Goal: Find specific page/section: Find specific page/section

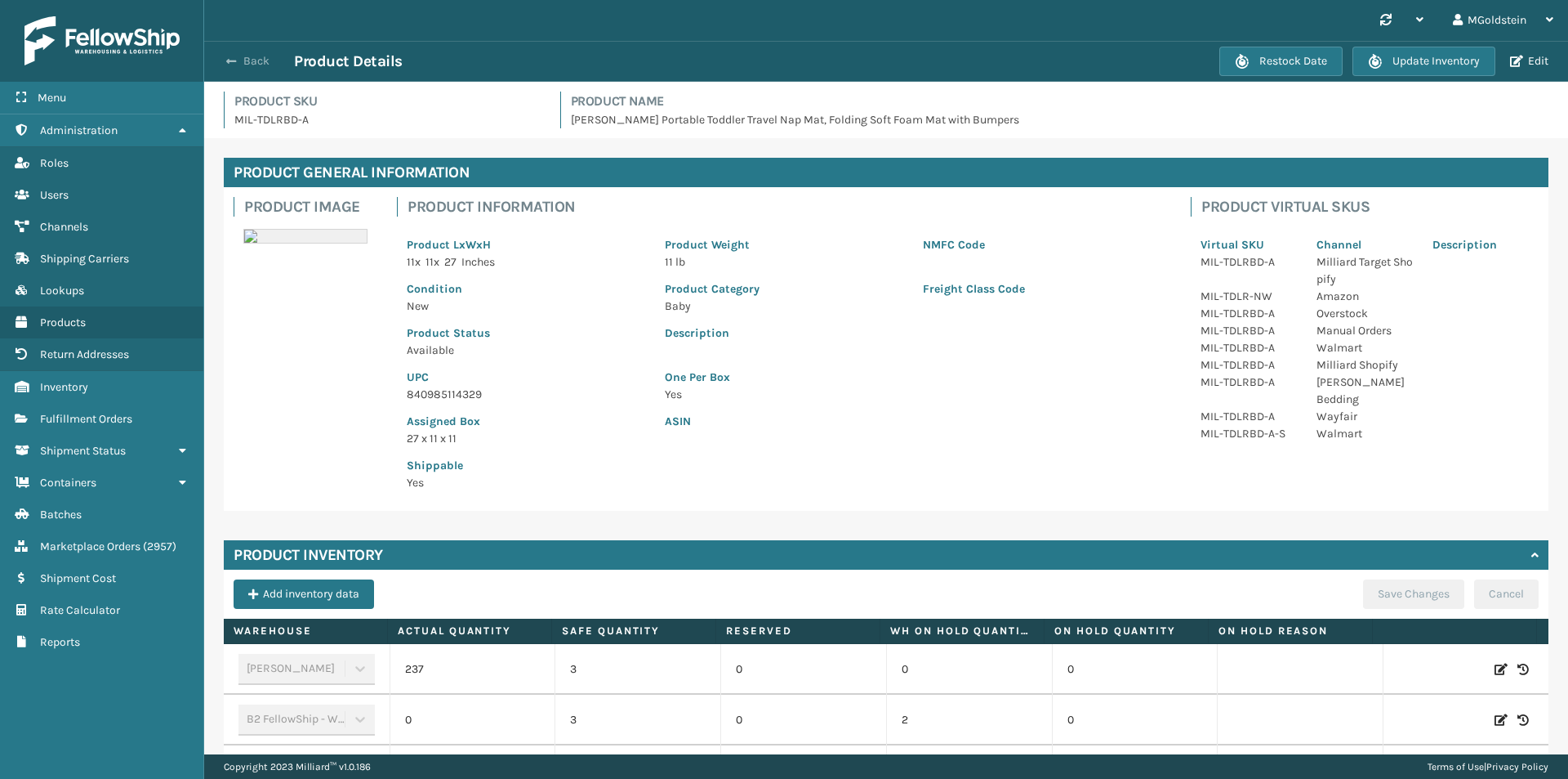
scroll to position [327, 0]
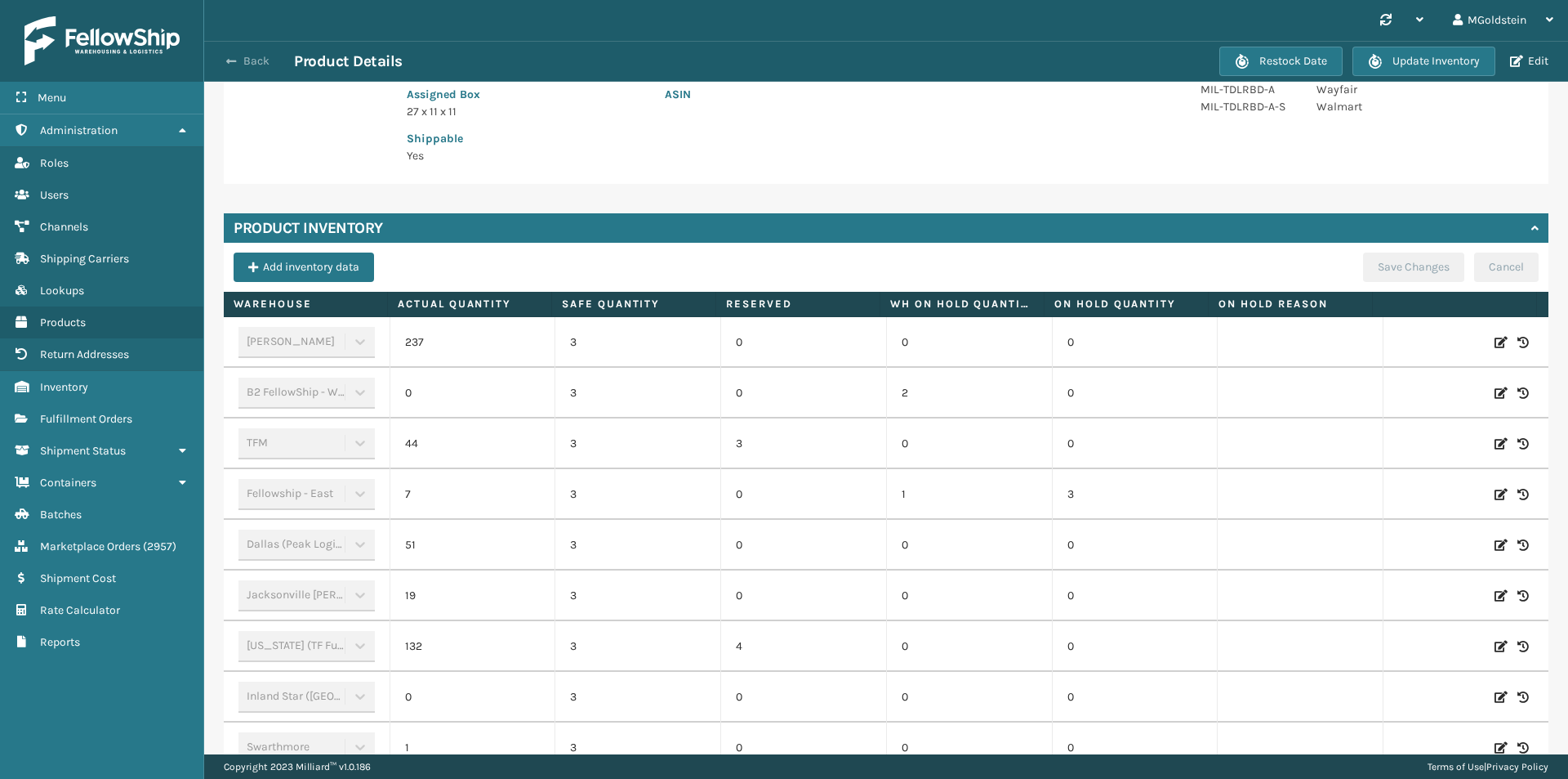
click at [255, 62] on button "Back" at bounding box center [256, 61] width 75 height 15
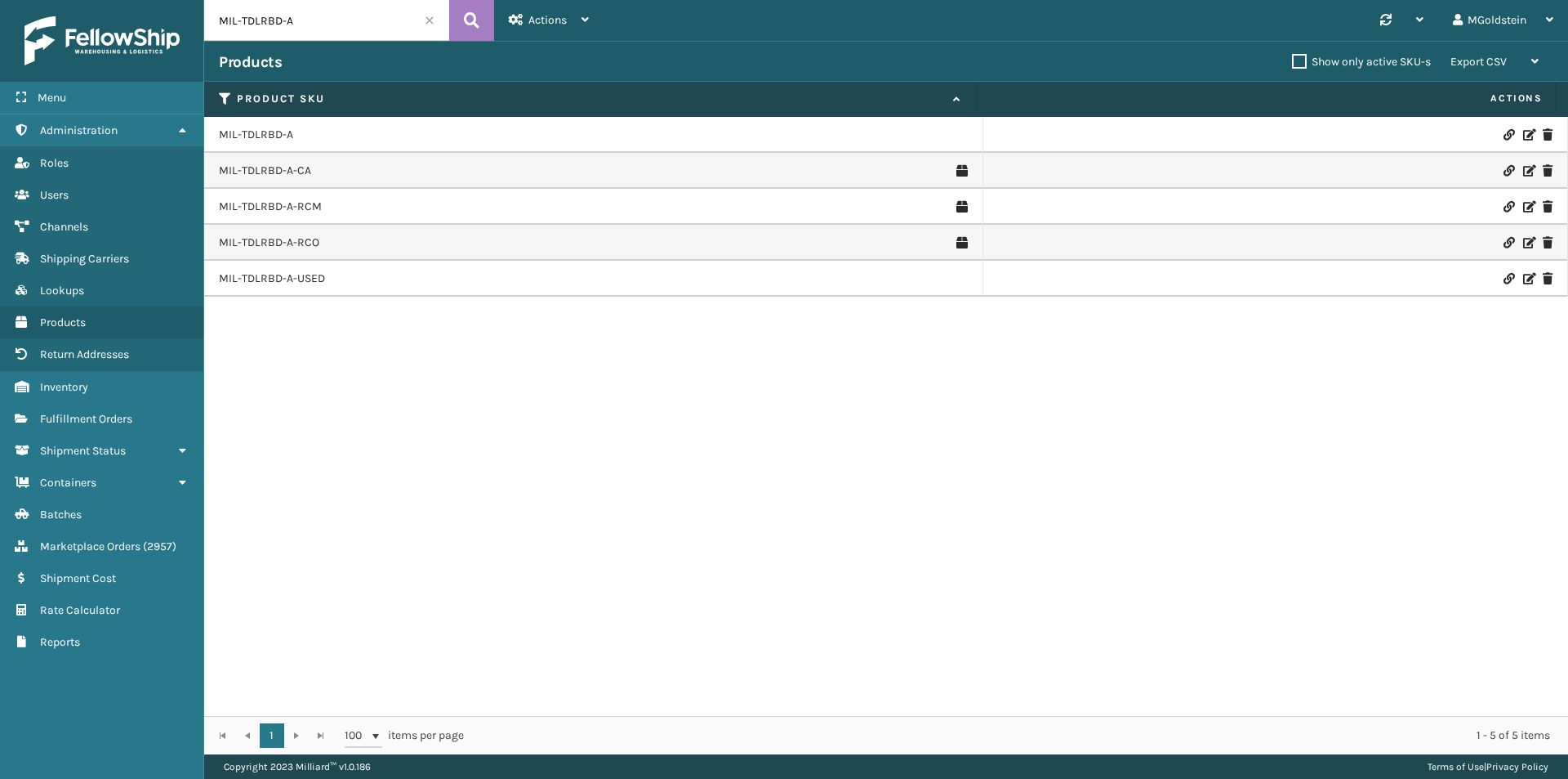
drag, startPoint x: 299, startPoint y: 23, endPoint x: 244, endPoint y: 18, distance: 55.2
click at [244, 18] on input "MIL-TDLRBD-A" at bounding box center [327, 21] width 245 height 41
type input "MIL-hk612-6"
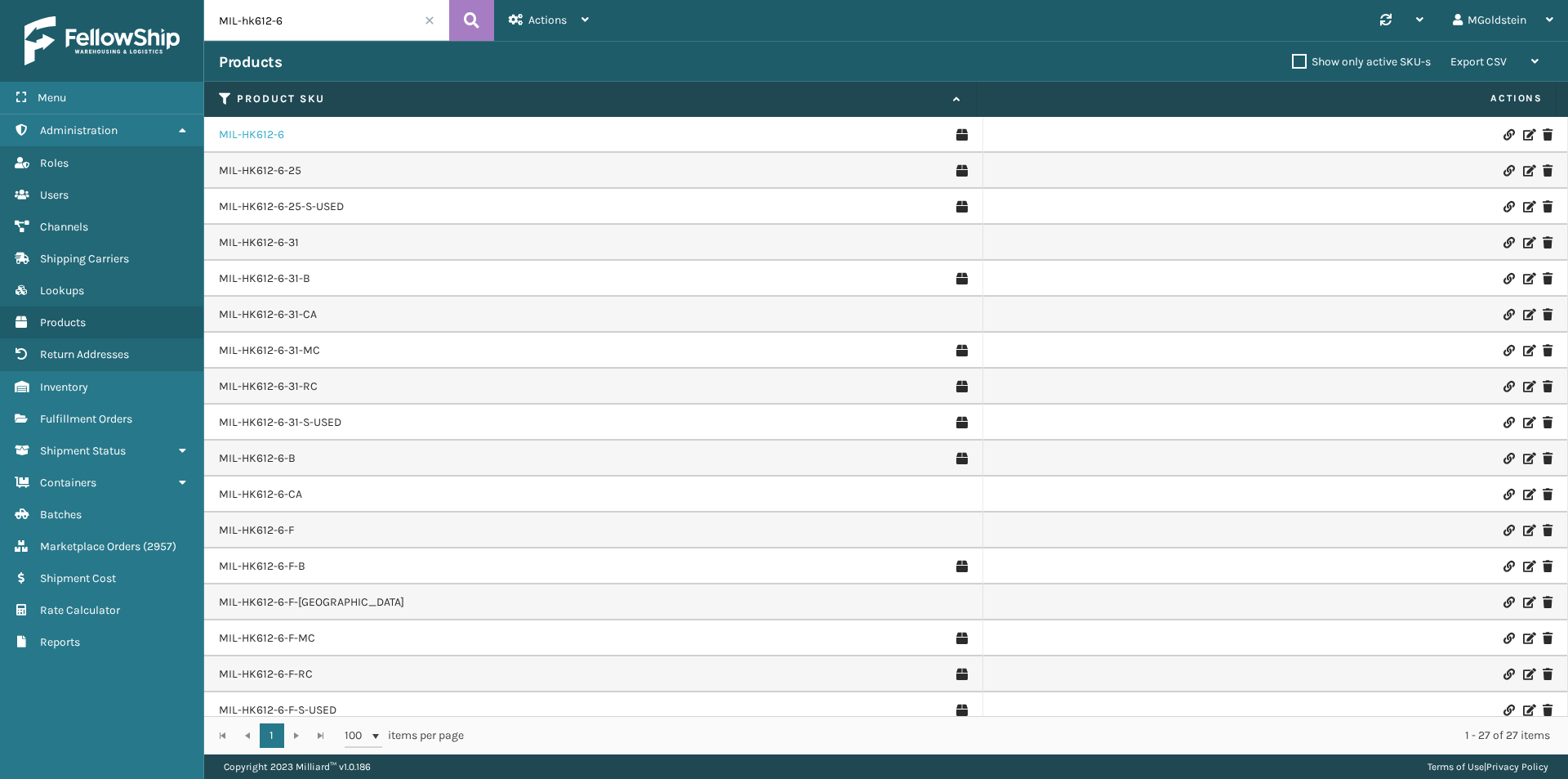
click at [251, 138] on link "MIL-HK612-6" at bounding box center [251, 134] width 66 height 17
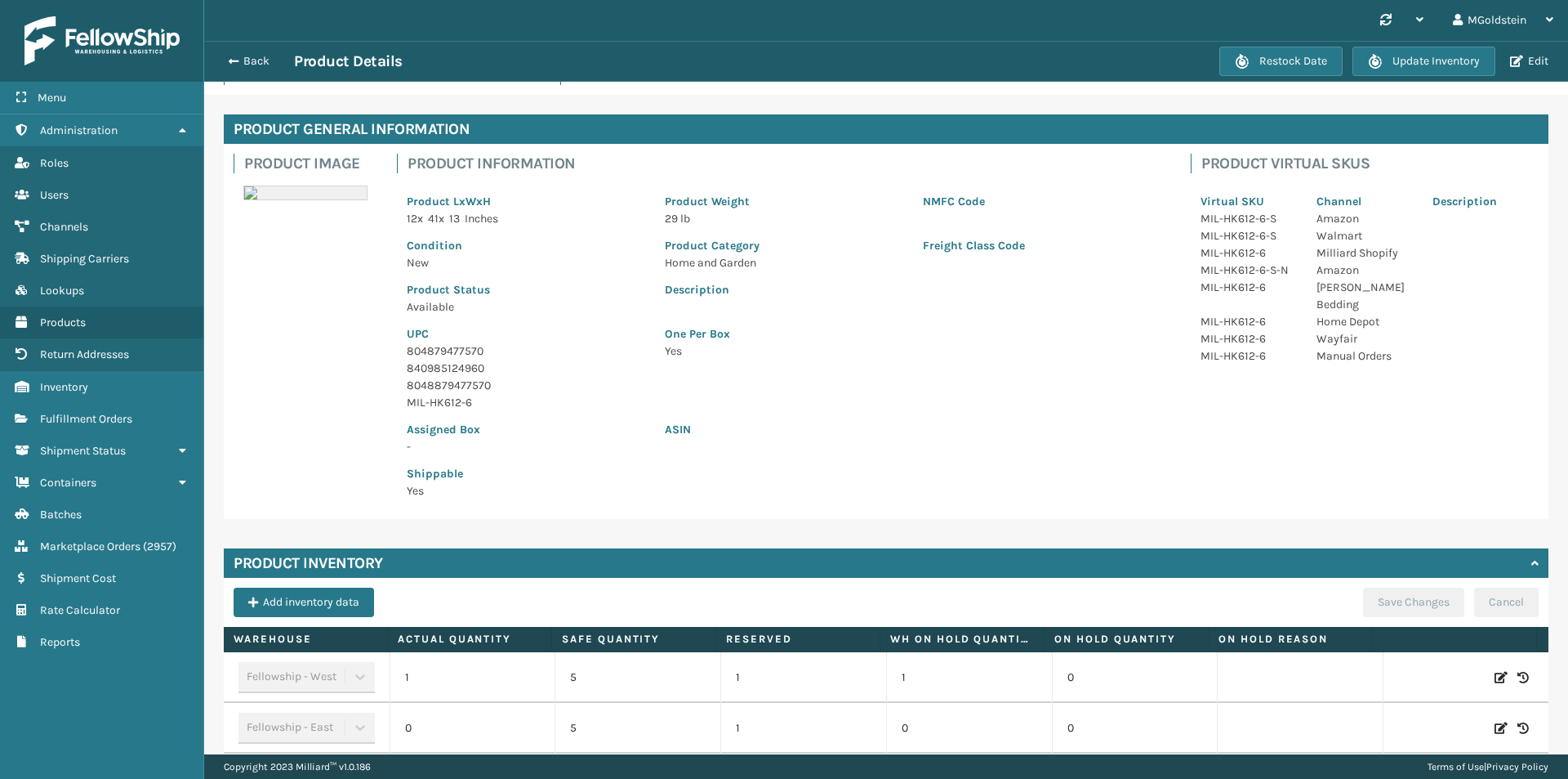
scroll to position [81, 0]
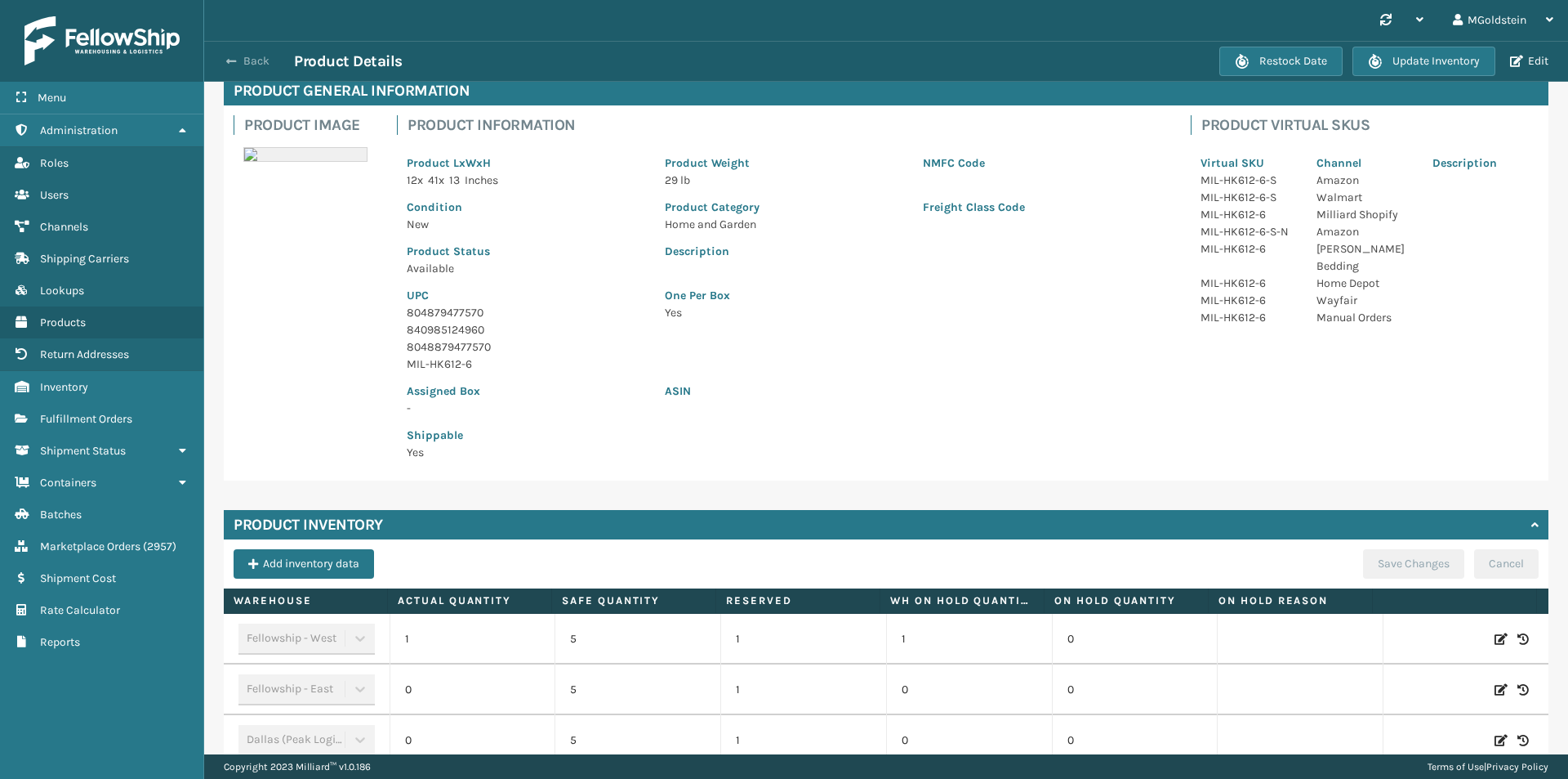
click at [259, 61] on button "Back" at bounding box center [256, 61] width 75 height 15
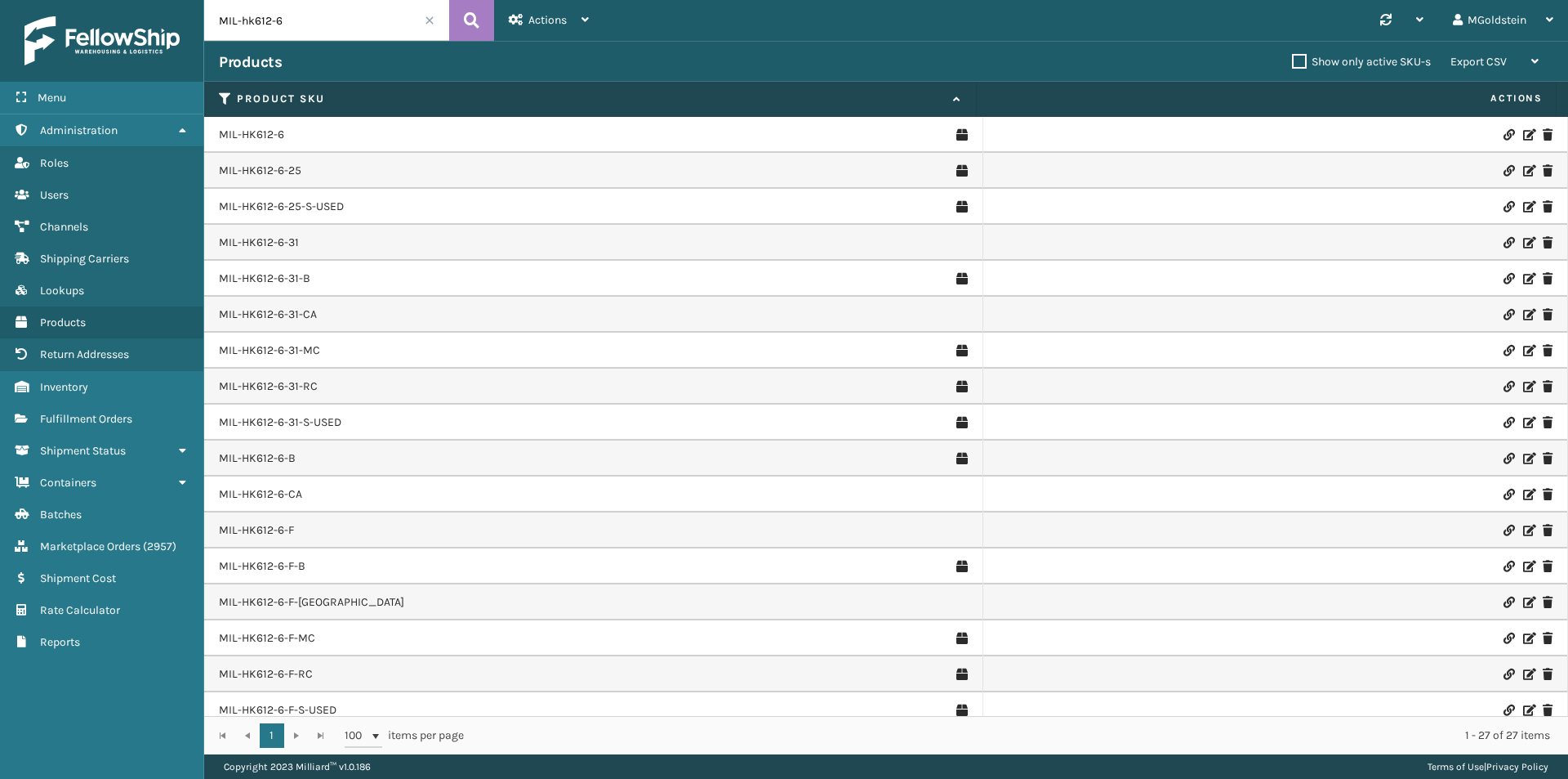
click at [299, 23] on input "MIL-hk612-6" at bounding box center [327, 21] width 245 height 41
type input "MIL-hk612-6-31"
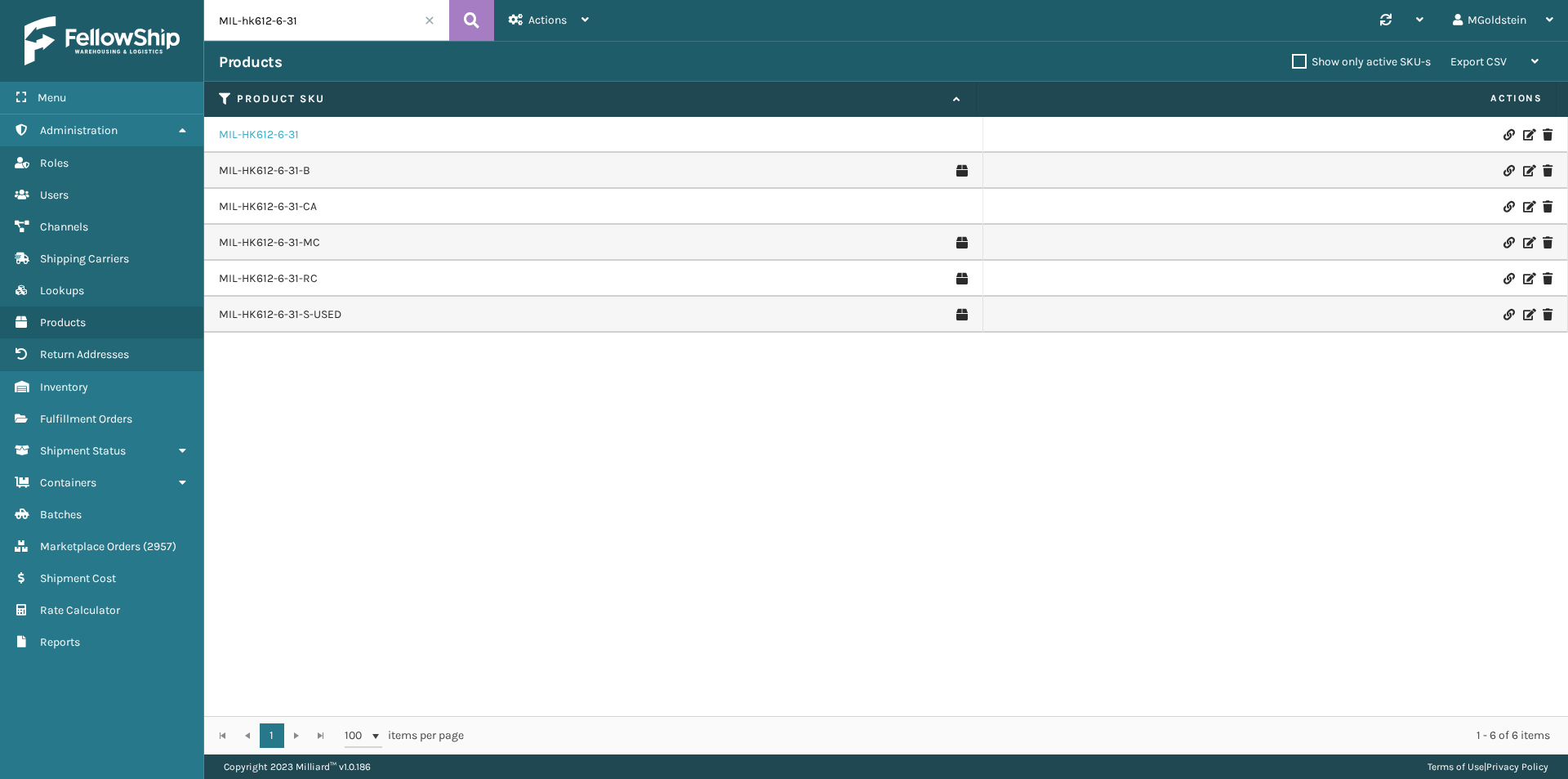
click at [259, 136] on link "MIL-HK612-6-31" at bounding box center [259, 134] width 80 height 17
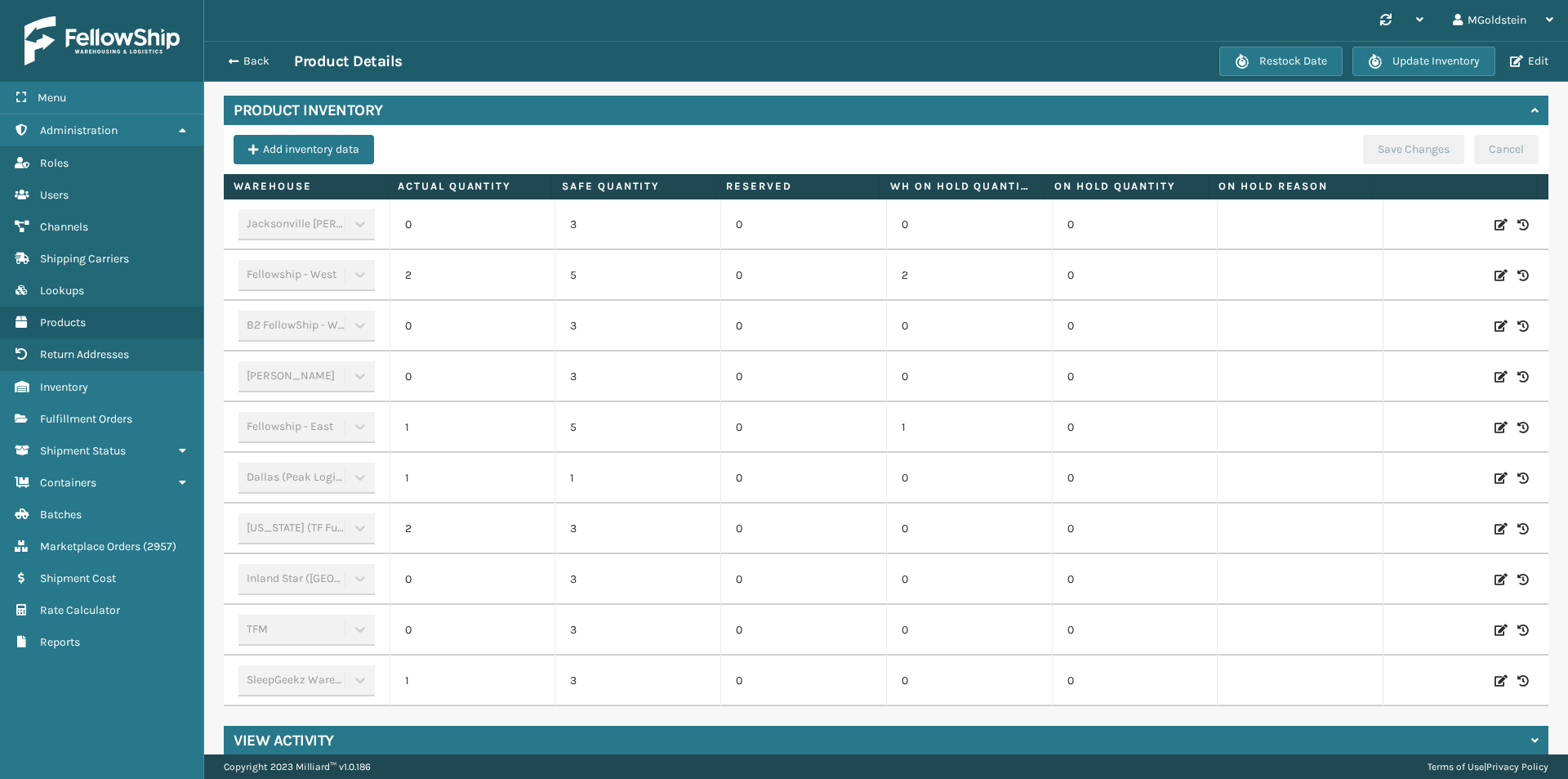
scroll to position [490, 0]
